Goal: Communication & Community: Answer question/provide support

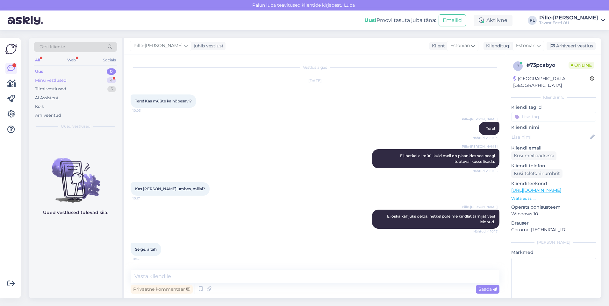
click at [73, 79] on div "Minu vestlused 4" at bounding box center [75, 80] width 83 height 9
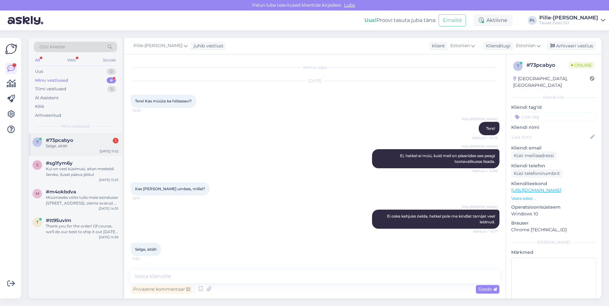
click at [92, 148] on div "Selge, aitäh" at bounding box center [82, 146] width 73 height 6
click at [338, 281] on textarea at bounding box center [315, 276] width 369 height 13
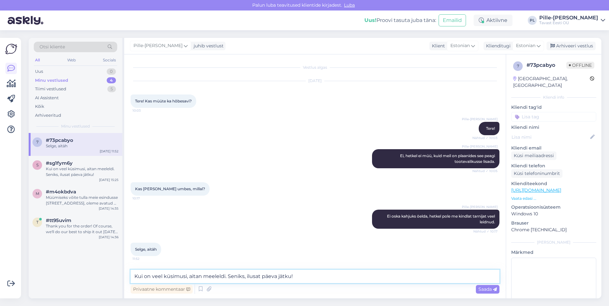
click at [149, 276] on textarea "Kui on veel küsimusi, aitan meeleldi. Seniks, ilusat päeva jätku!" at bounding box center [315, 276] width 369 height 13
click at [139, 278] on textarea "Kui on veel küsimusi, aitan meeleldi. Seniks, ilusat päeva jätku!" at bounding box center [315, 276] width 369 height 13
drag, startPoint x: 152, startPoint y: 277, endPoint x: 144, endPoint y: 278, distance: 8.0
click at [144, 278] on textarea "Kui on veel küsimusi, aitan meeleldi. Seniks, ilusat päeva jätku!" at bounding box center [315, 276] width 369 height 13
click at [326, 277] on textarea "Kui tekib veel küsimusi, aitan meeleldi. Seniks, ilusat päeva jätku!" at bounding box center [315, 276] width 369 height 13
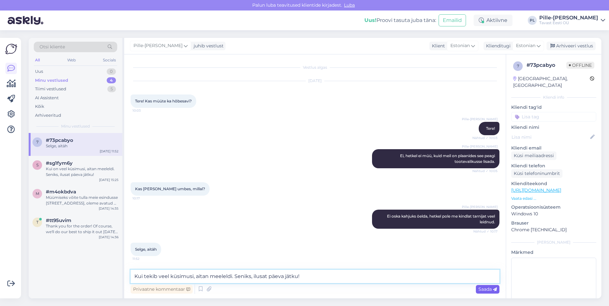
type textarea "Kui tekib veel küsimusi, aitan meeleldi. Seniks, ilusat päeva jätku!"
click at [488, 288] on span "Saada" at bounding box center [487, 290] width 18 height 6
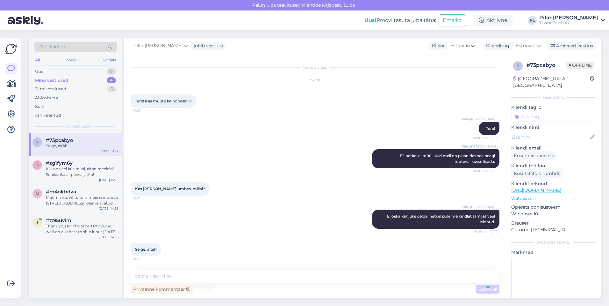
scroll to position [32, 0]
